Goal: Go to known website

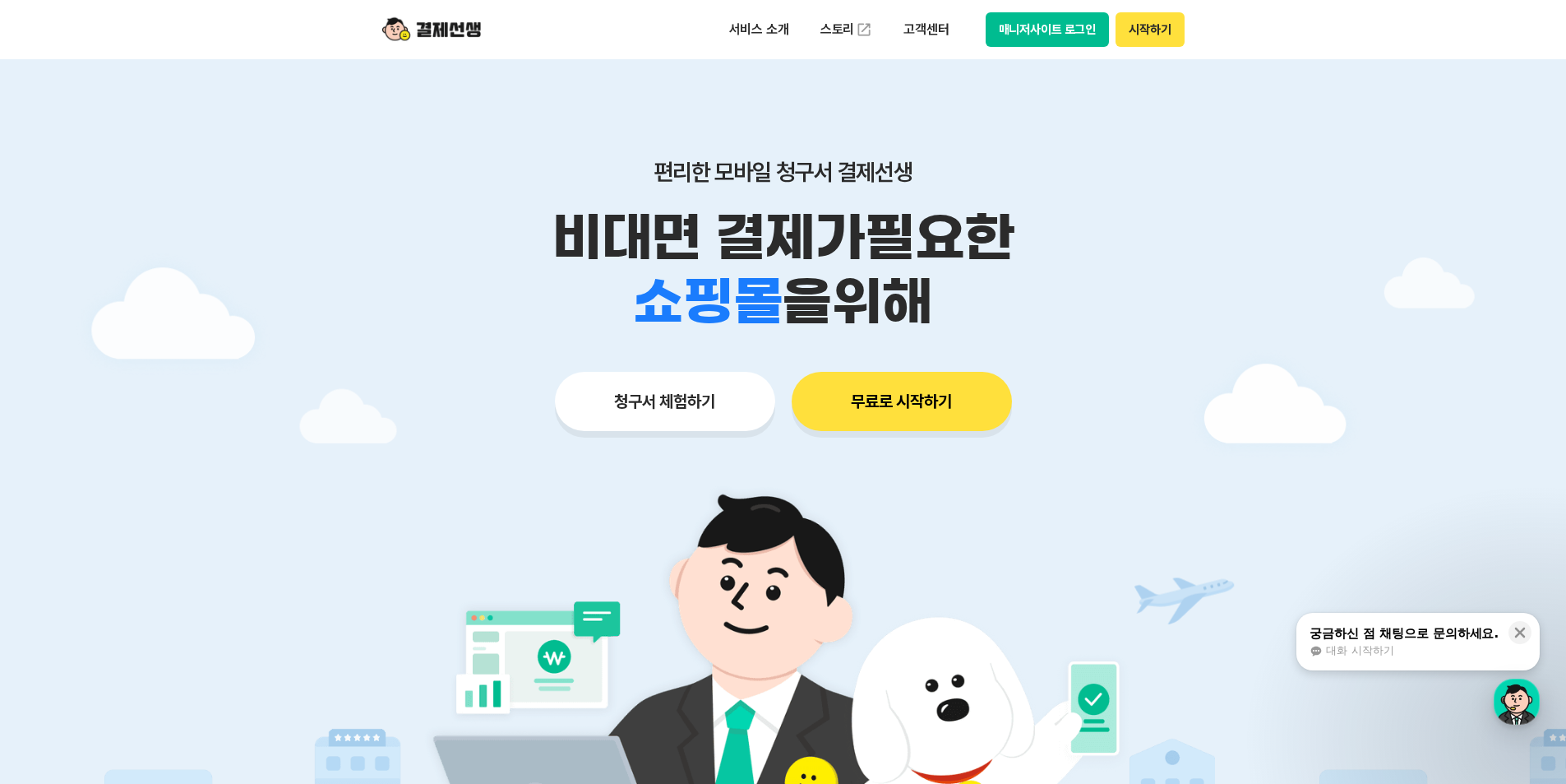
click at [1075, 23] on button "매니저사이트 로그인" at bounding box center [1048, 29] width 124 height 35
click at [1071, 35] on button "매니저사이트 로그인" at bounding box center [1048, 29] width 124 height 35
click at [1048, 21] on button "매니저사이트 로그인" at bounding box center [1048, 29] width 124 height 35
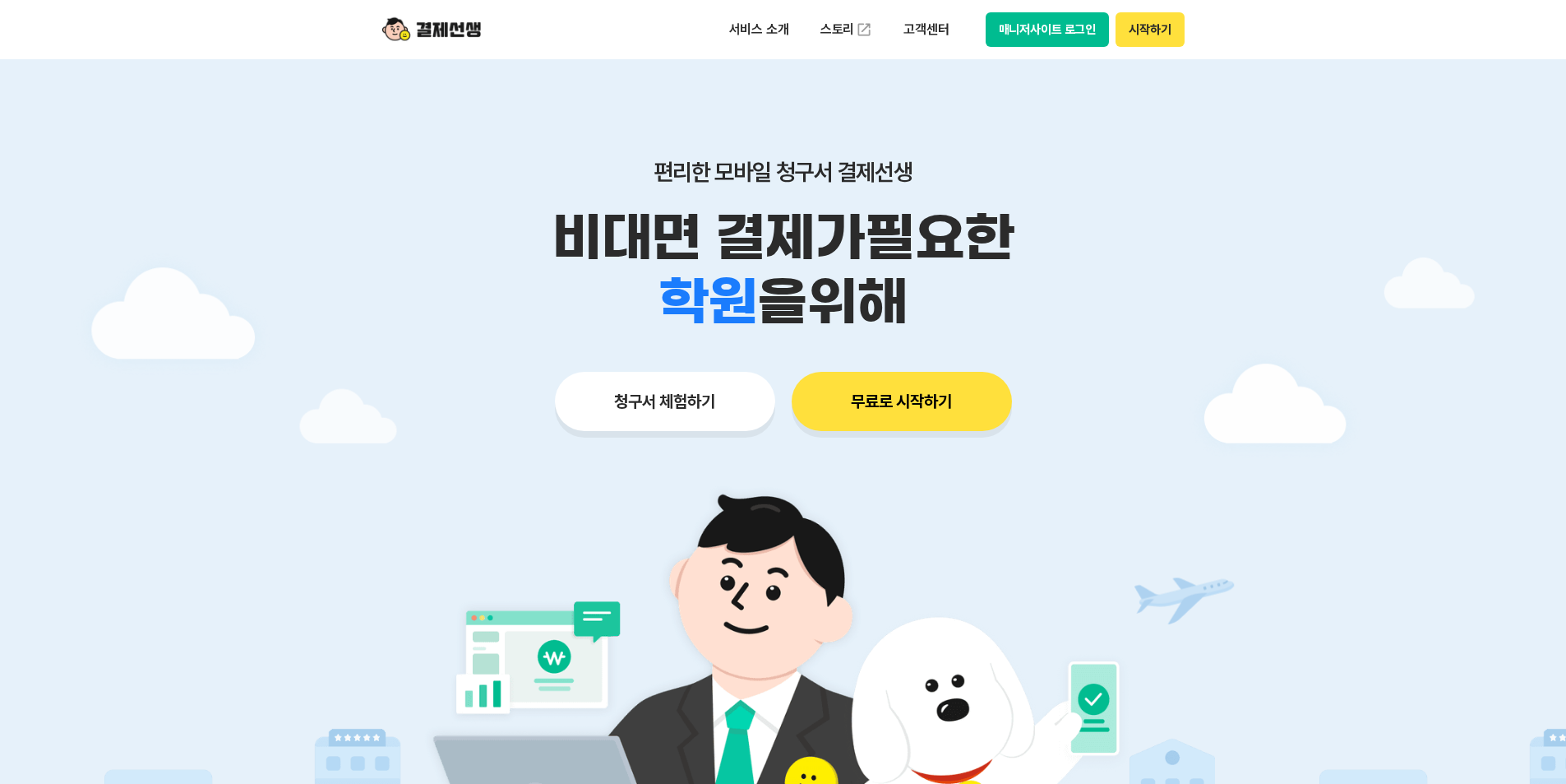
drag, startPoint x: 0, startPoint y: 0, endPoint x: 1059, endPoint y: 39, distance: 1059.6
click at [1059, 39] on button "매니저사이트 로그인" at bounding box center [1048, 29] width 124 height 35
click at [1100, 30] on button "매니저사이트 로그인" at bounding box center [1048, 29] width 124 height 35
